Goal: Navigation & Orientation: Find specific page/section

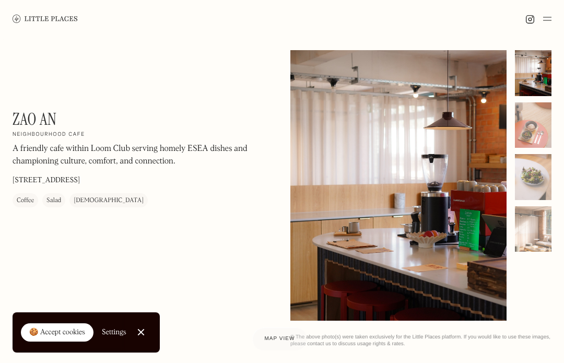
click at [545, 20] on img at bounding box center [547, 19] width 8 height 13
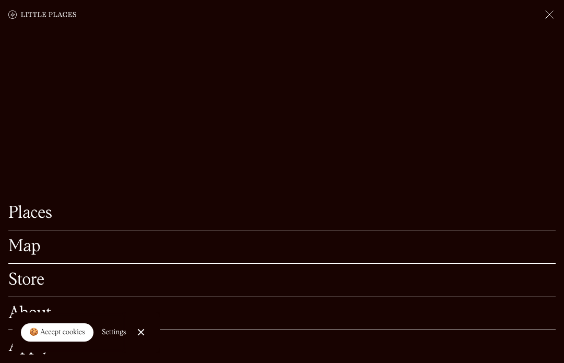
scroll to position [102, 0]
click at [142, 342] on link "Close Cookie Popup" at bounding box center [140, 332] width 21 height 21
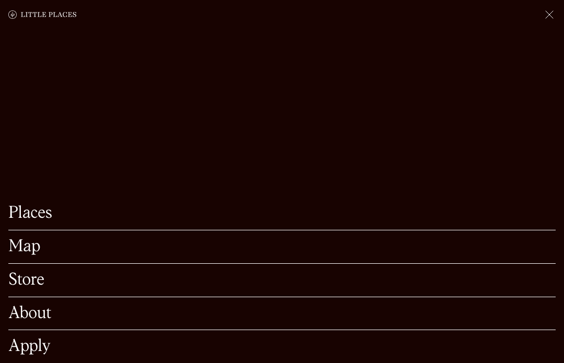
click at [19, 322] on link "About" at bounding box center [281, 313] width 547 height 16
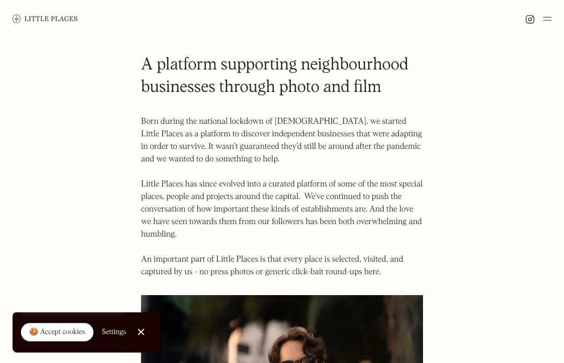
scroll to position [14, 0]
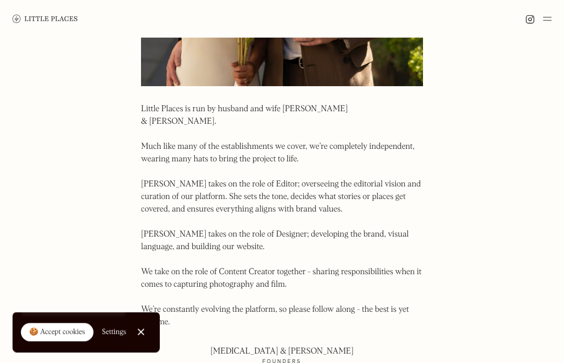
scroll to position [521, 0]
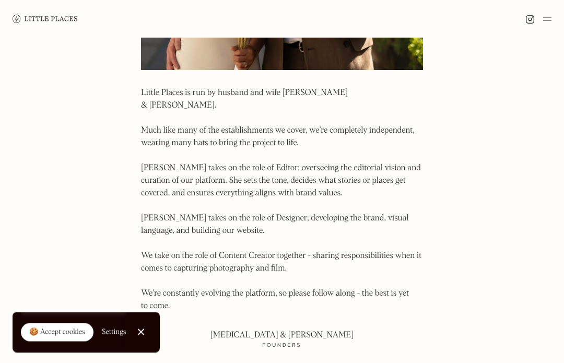
click at [75, 245] on body "Places Map Store About Apply 🍪 Accept cookies Settings Close Cookie Popup Close…" at bounding box center [282, 69] width 564 height 1181
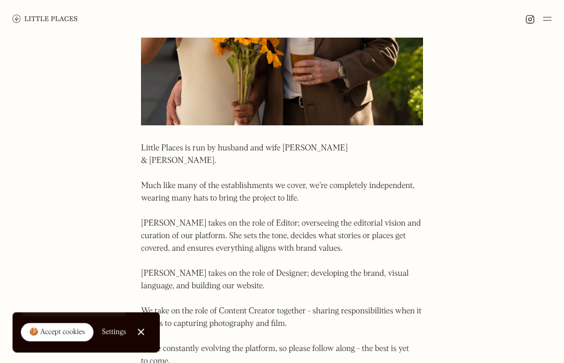
scroll to position [449, 0]
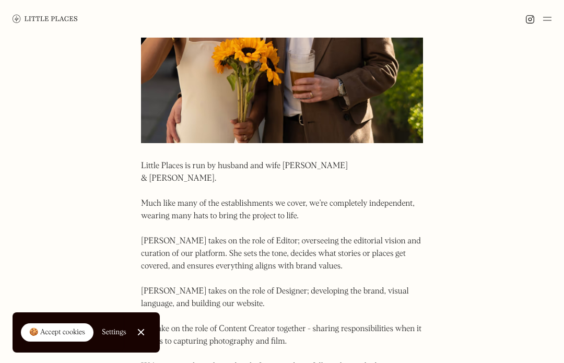
click at [543, 22] on img at bounding box center [547, 19] width 8 height 13
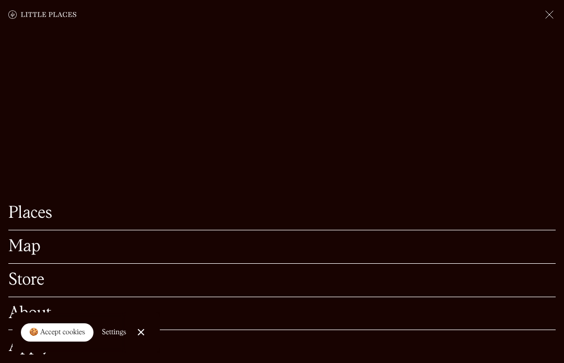
click at [29, 251] on link "Map" at bounding box center [281, 247] width 547 height 16
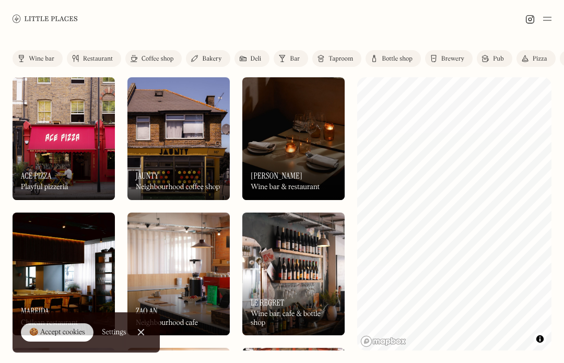
click at [549, 22] on img at bounding box center [547, 19] width 8 height 13
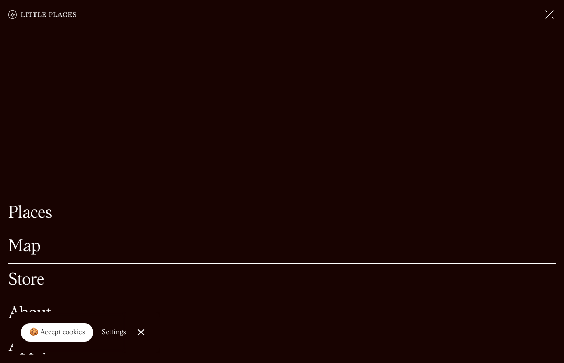
click at [25, 246] on link "Map" at bounding box center [281, 247] width 547 height 16
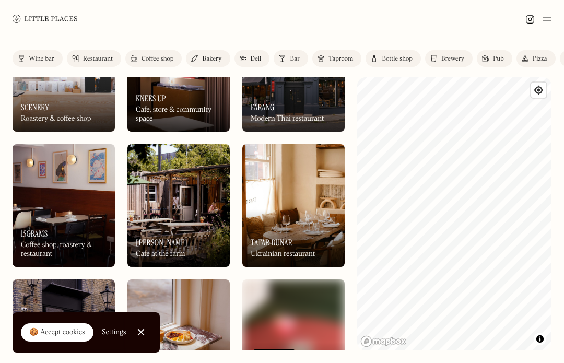
scroll to position [340, 0]
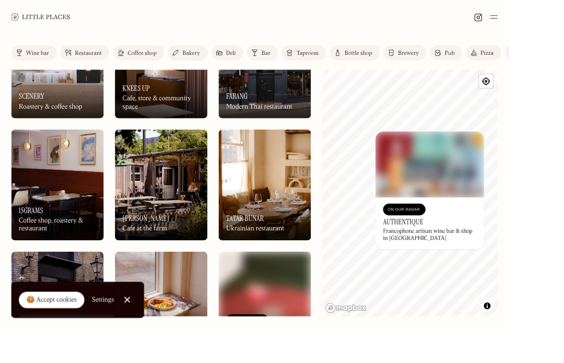
click at [563, 257] on html "Places Map Store About Apply 🍪 Accept cookies Settings Close Cookie Popup Close…" at bounding box center [282, 181] width 564 height 363
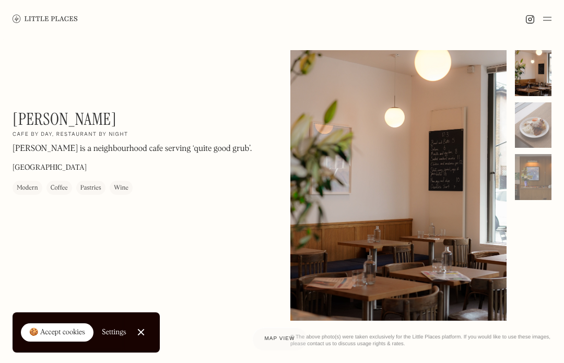
click at [537, 125] on div at bounding box center [533, 125] width 37 height 46
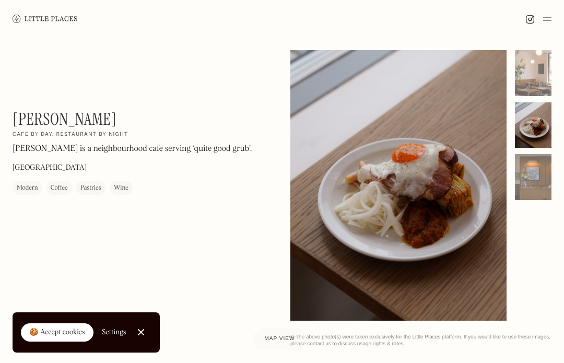
click at [541, 175] on div at bounding box center [533, 177] width 37 height 46
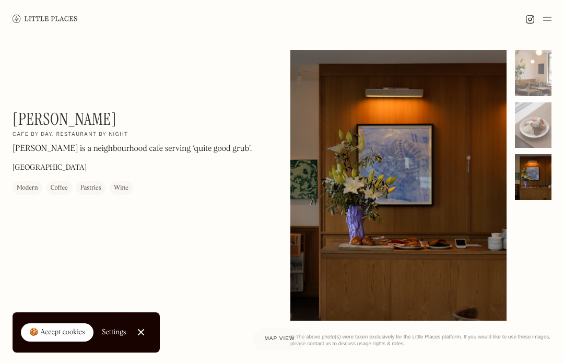
click at [539, 134] on div at bounding box center [533, 125] width 37 height 46
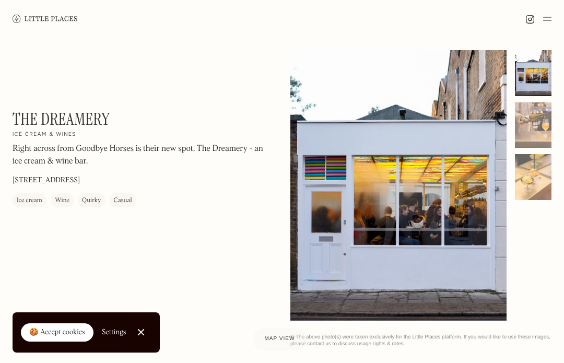
click at [539, 132] on div at bounding box center [533, 125] width 37 height 46
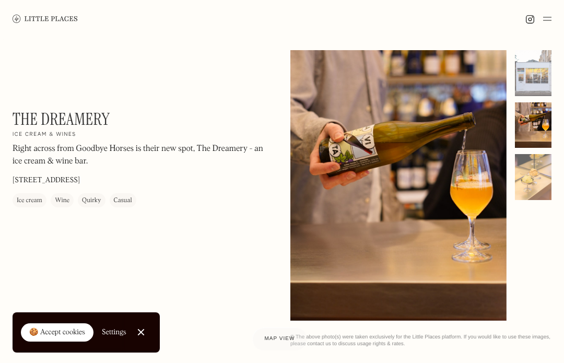
click at [538, 181] on div at bounding box center [533, 177] width 37 height 46
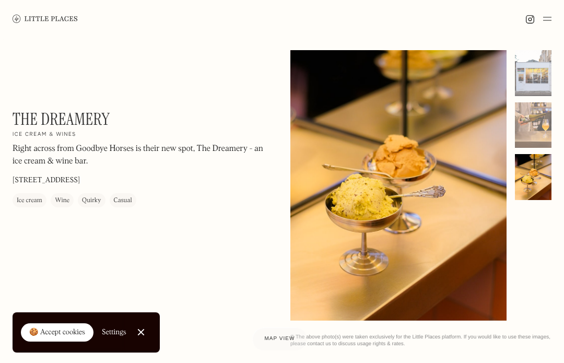
click at [538, 126] on div at bounding box center [533, 125] width 37 height 46
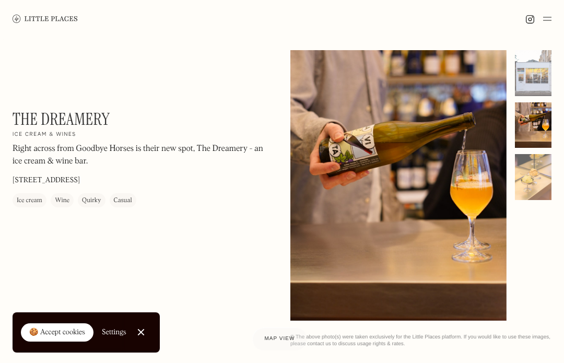
click at [537, 182] on div at bounding box center [533, 177] width 37 height 46
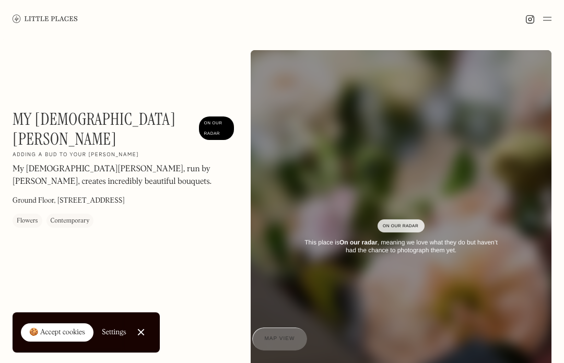
scroll to position [5, 9]
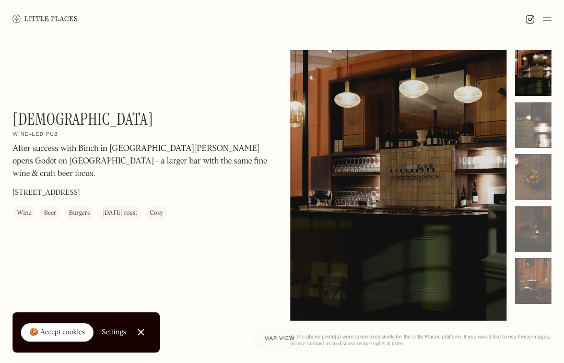
click at [531, 128] on div at bounding box center [533, 125] width 37 height 46
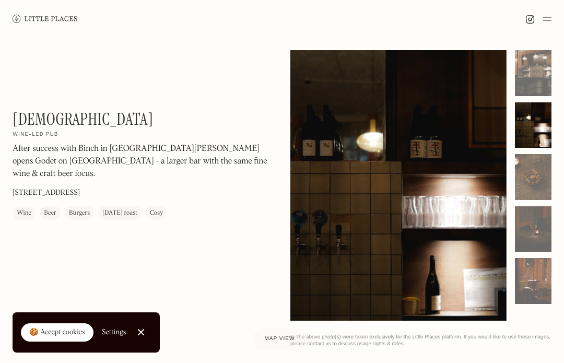
click at [538, 182] on div at bounding box center [533, 177] width 37 height 46
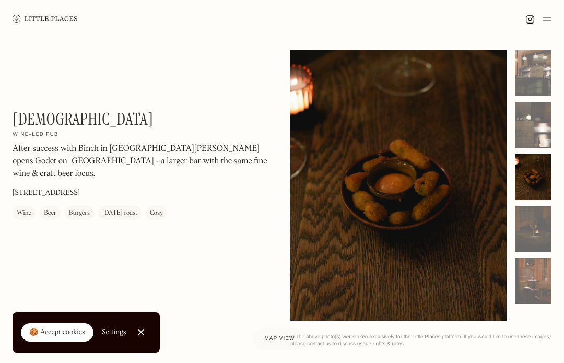
click at [540, 220] on div at bounding box center [533, 229] width 37 height 46
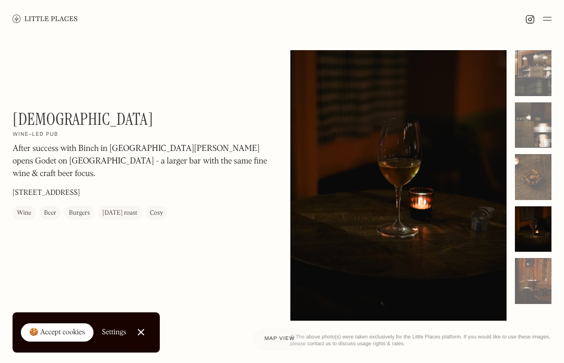
click at [540, 278] on div at bounding box center [533, 281] width 37 height 46
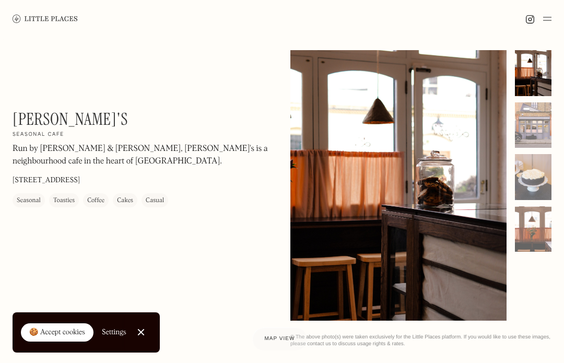
click at [541, 128] on div at bounding box center [533, 125] width 37 height 46
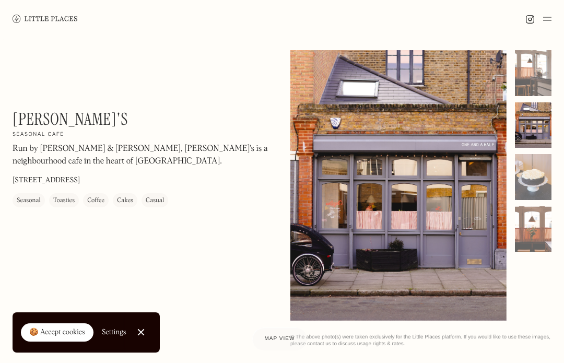
click at [532, 188] on div at bounding box center [533, 177] width 37 height 46
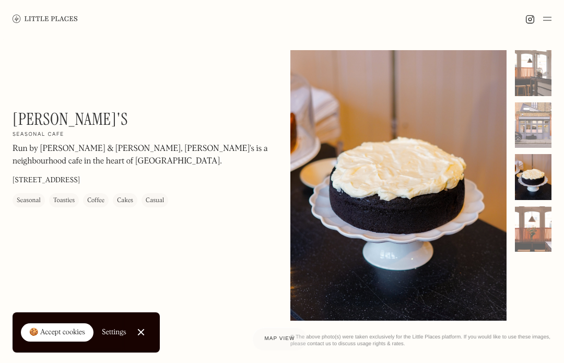
click at [539, 233] on div at bounding box center [533, 229] width 37 height 46
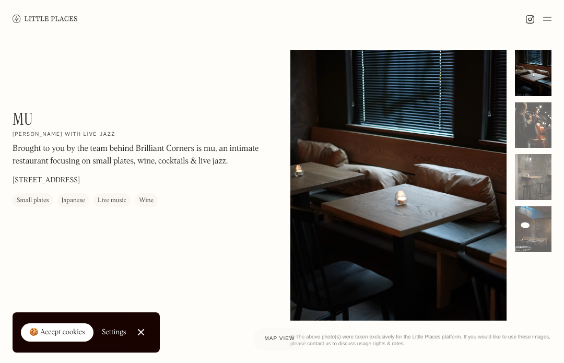
click at [532, 122] on div at bounding box center [533, 125] width 37 height 46
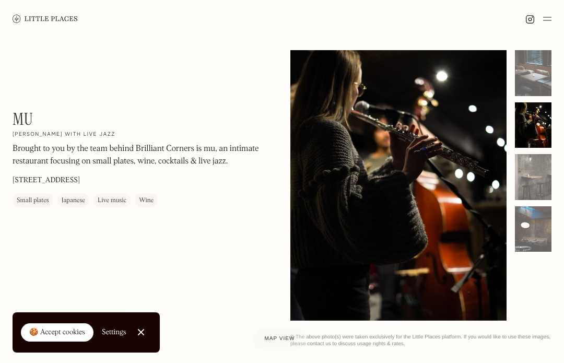
click at [534, 173] on div at bounding box center [533, 177] width 37 height 46
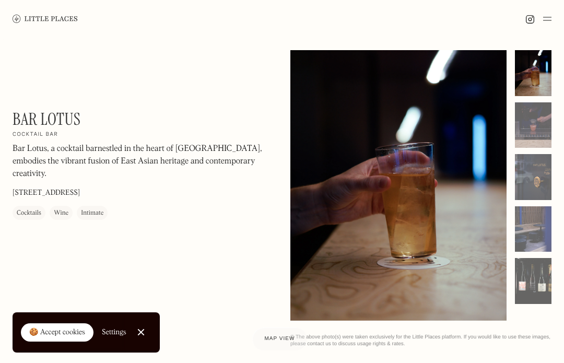
click at [537, 134] on div at bounding box center [533, 125] width 37 height 46
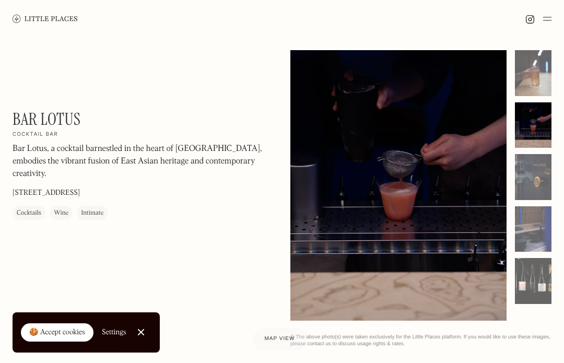
click at [539, 268] on div at bounding box center [533, 281] width 37 height 46
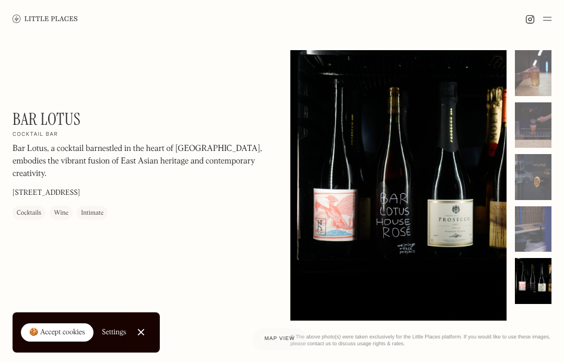
click at [539, 228] on div at bounding box center [533, 229] width 37 height 46
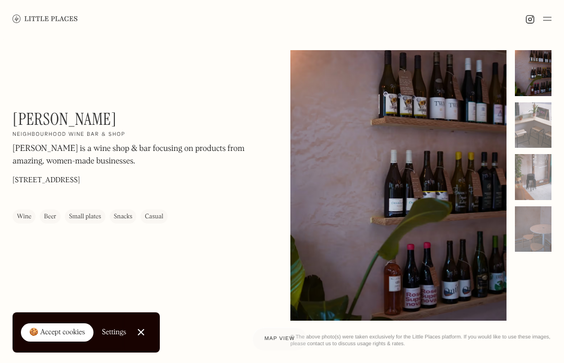
click at [541, 136] on div at bounding box center [533, 125] width 37 height 46
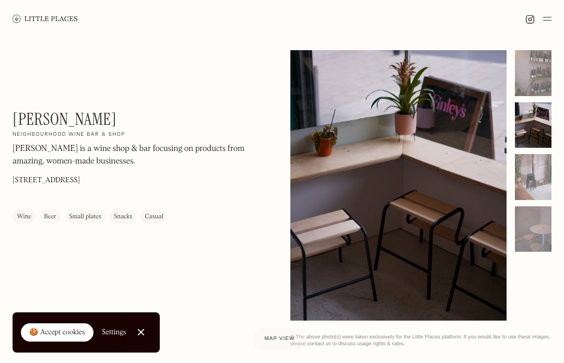
click at [532, 221] on div at bounding box center [533, 229] width 37 height 46
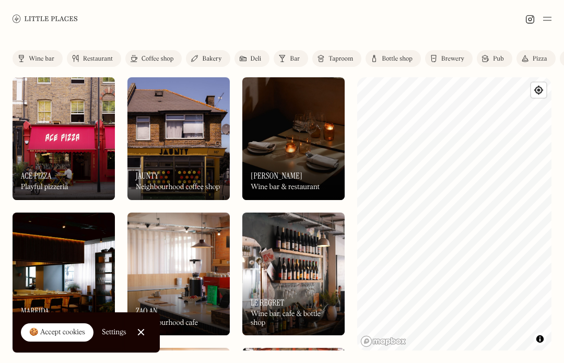
click at [207, 155] on div "On Our Radar Jaunty Neighbourhood coffee shop" at bounding box center [178, 170] width 102 height 57
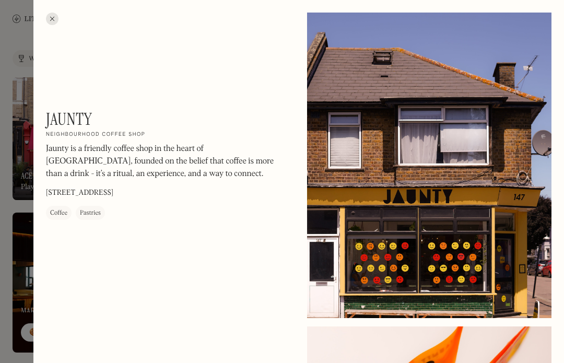
click at [51, 23] on div at bounding box center [52, 19] width 13 height 13
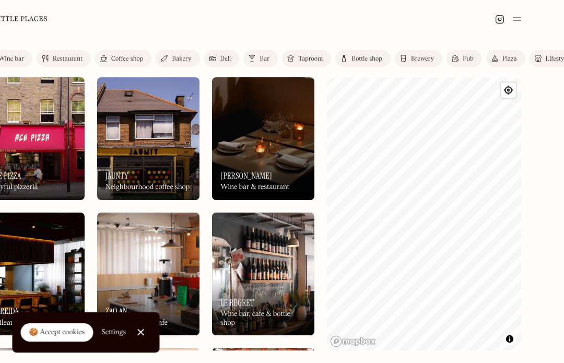
scroll to position [0, 29]
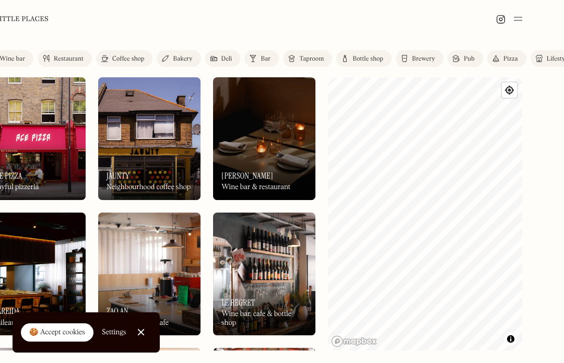
click at [520, 22] on img at bounding box center [518, 19] width 8 height 13
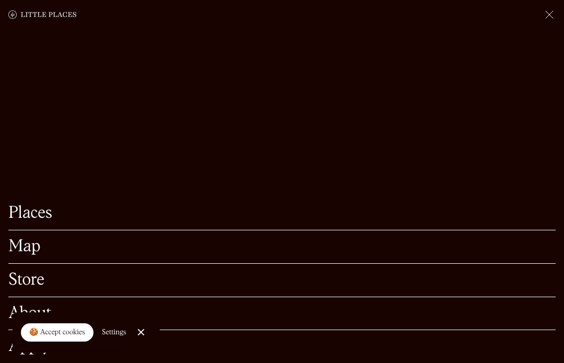
click at [158, 221] on link "Places" at bounding box center [281, 213] width 547 height 16
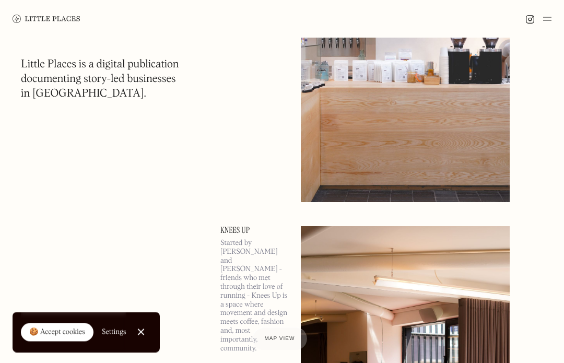
scroll to position [2349, 0]
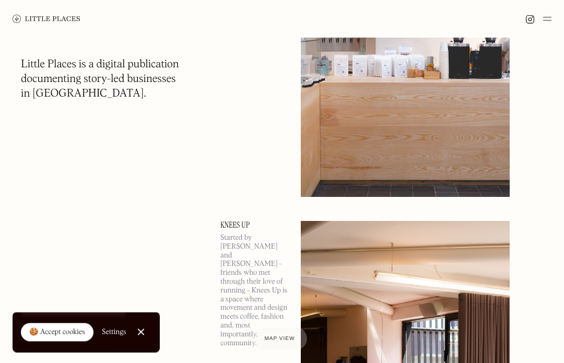
click at [497, 196] on img at bounding box center [405, 32] width 209 height 329
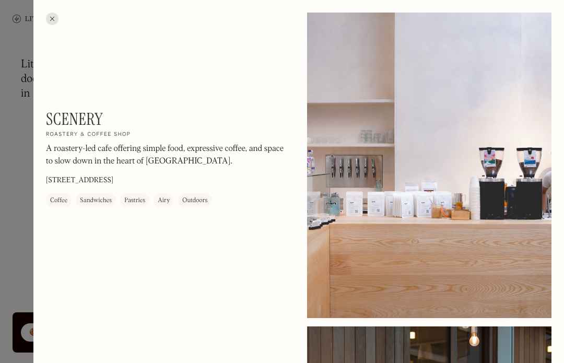
click at [55, 18] on div at bounding box center [52, 19] width 13 height 13
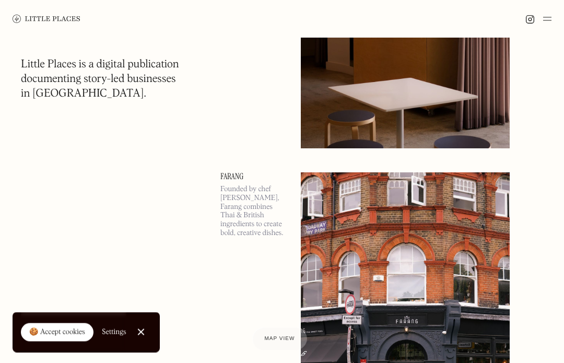
scroll to position [2751, 0]
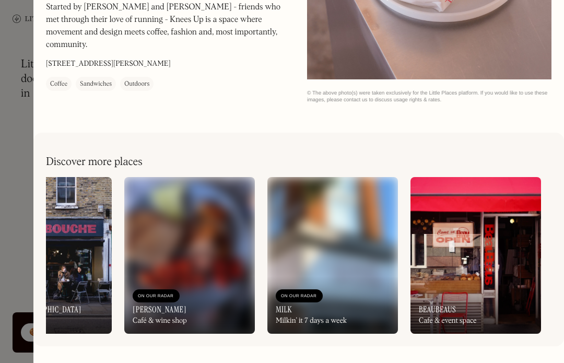
scroll to position [0, 75]
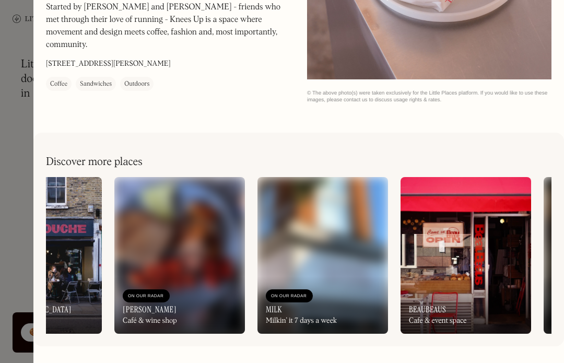
click at [472, 232] on img at bounding box center [465, 255] width 130 height 157
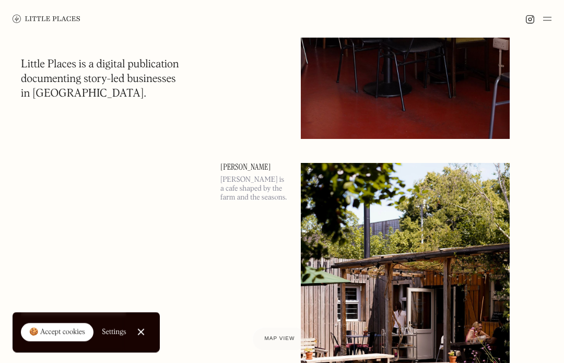
scroll to position [3466, 0]
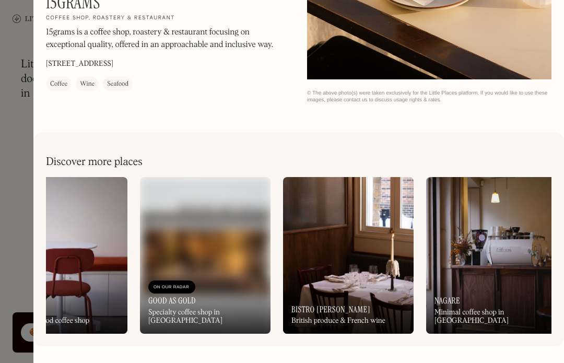
scroll to position [0, 84]
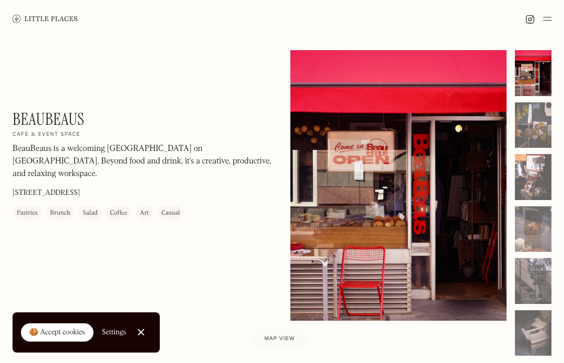
click at [536, 127] on div at bounding box center [533, 125] width 37 height 46
